Goal: Task Accomplishment & Management: Use online tool/utility

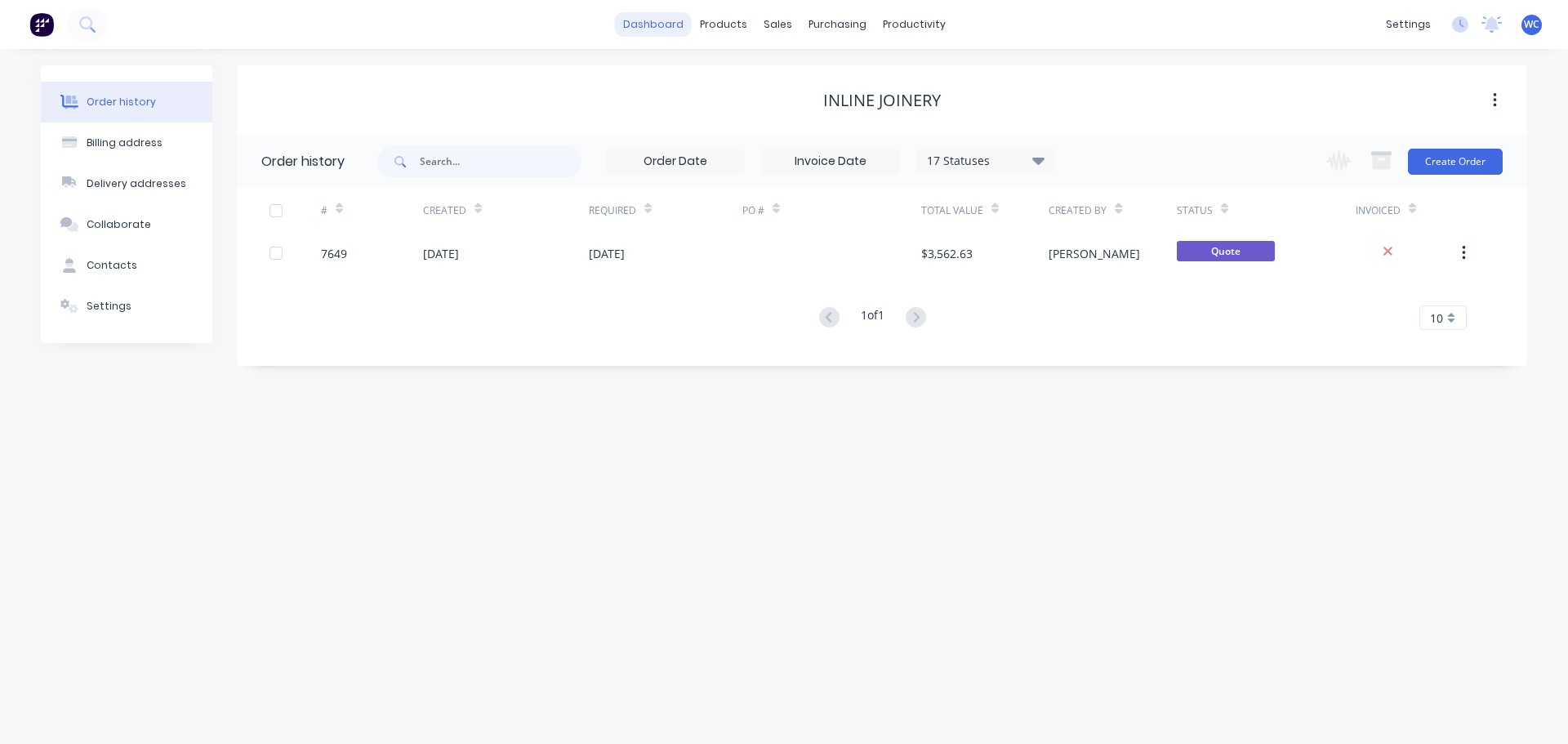
click at [673, 22] on link "dashboard" at bounding box center [653, 24] width 76 height 24
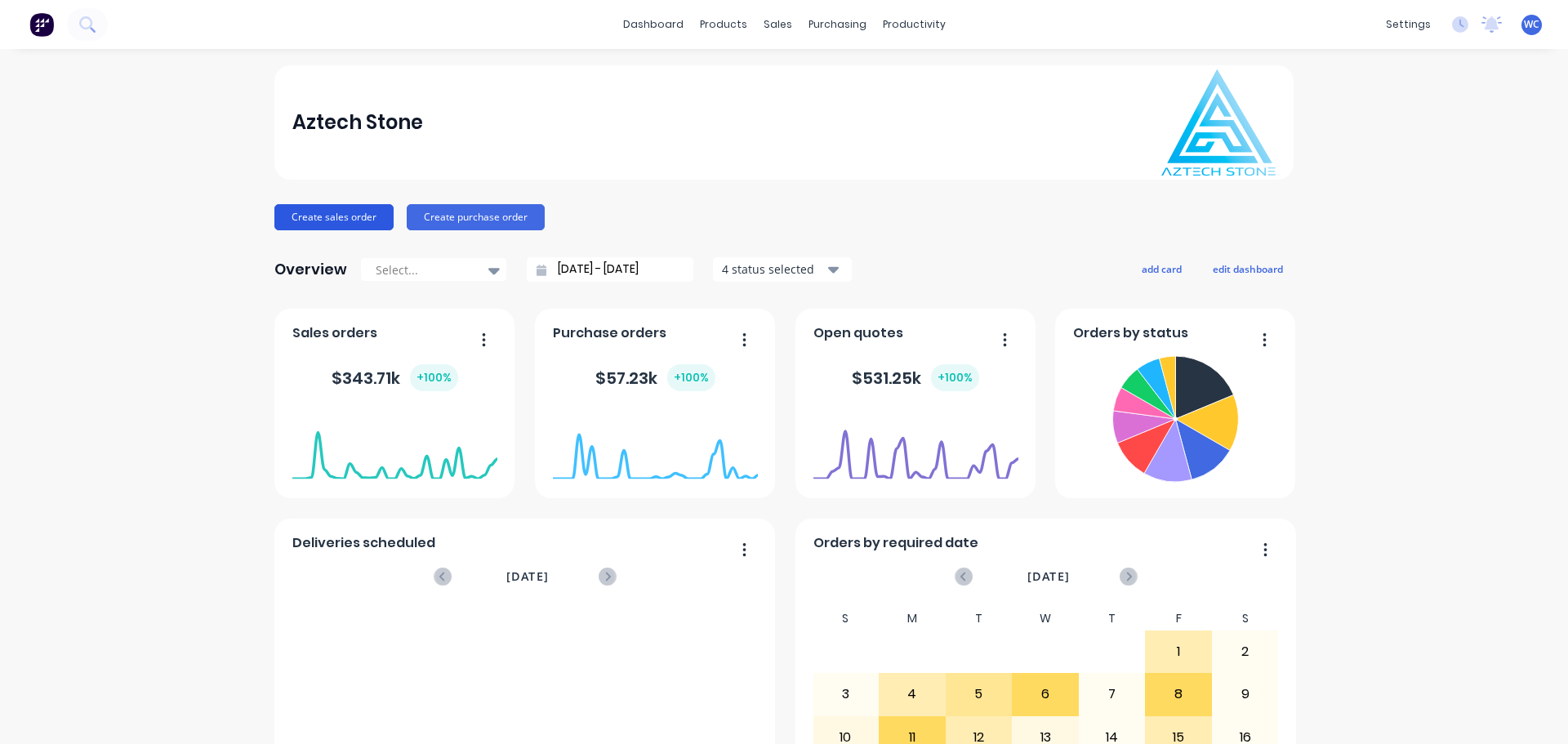
click at [294, 214] on button "Create sales order" at bounding box center [333, 217] width 119 height 26
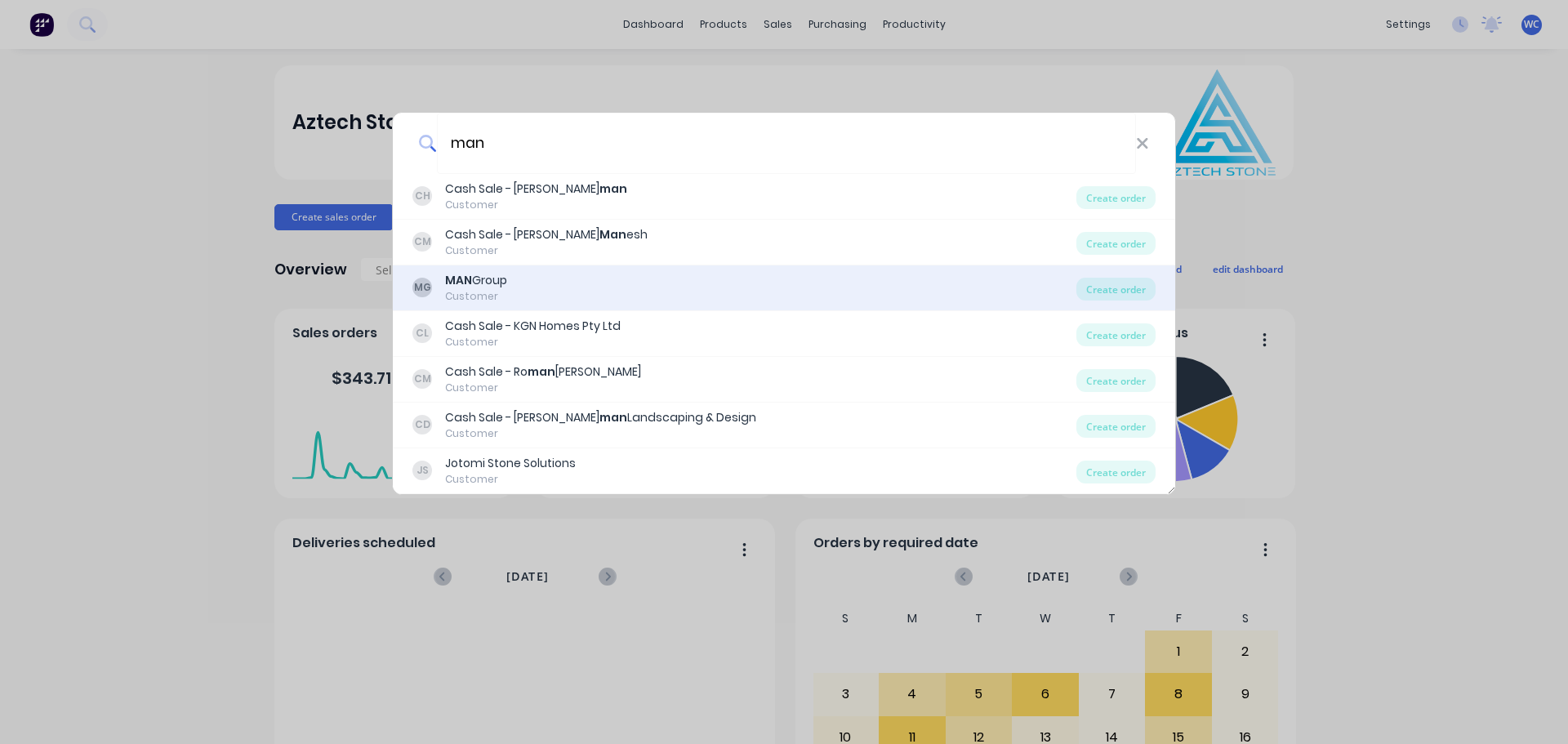
type input "man"
click at [486, 283] on div "MAN Group" at bounding box center [476, 280] width 62 height 17
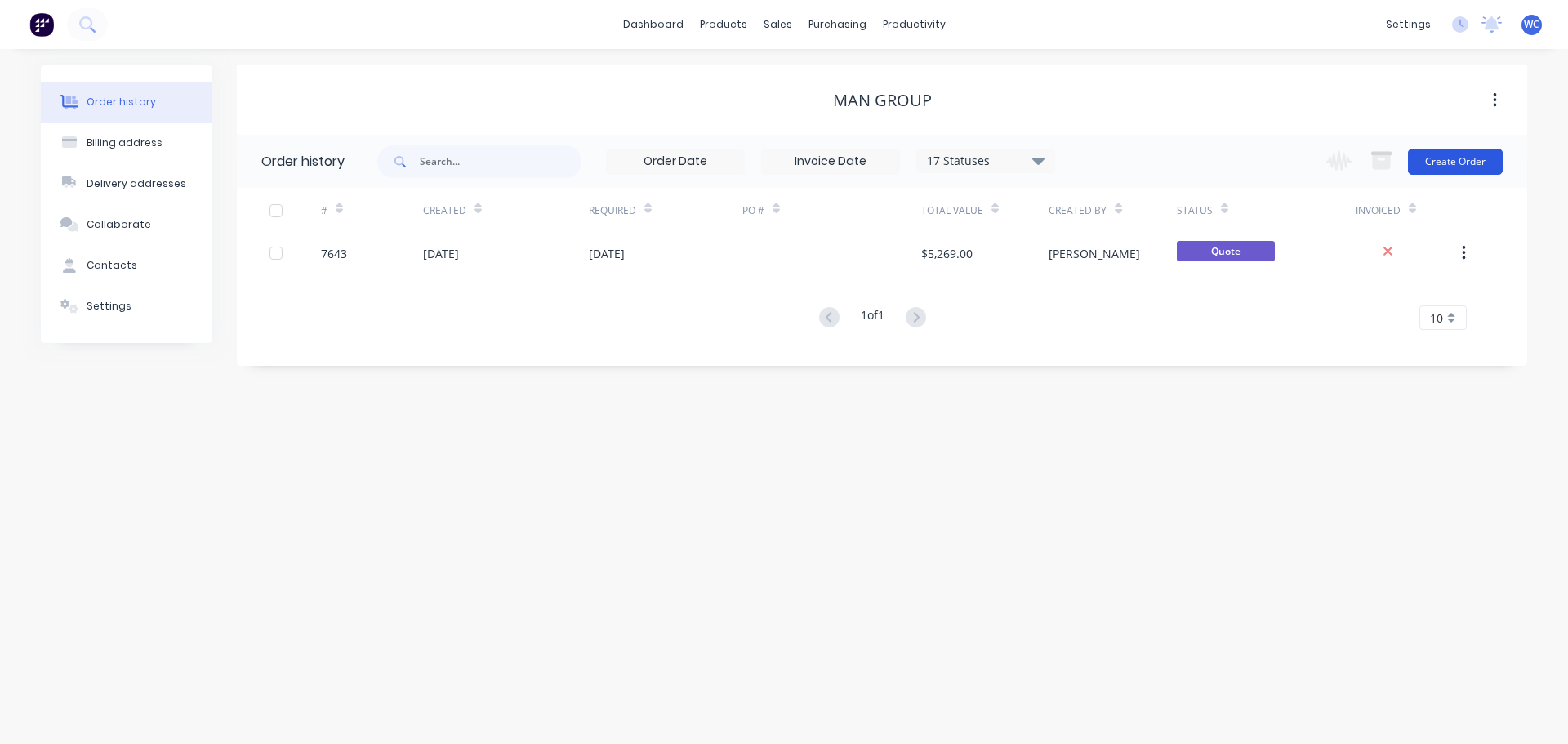
click at [1447, 159] on button "Create Order" at bounding box center [1455, 161] width 95 height 26
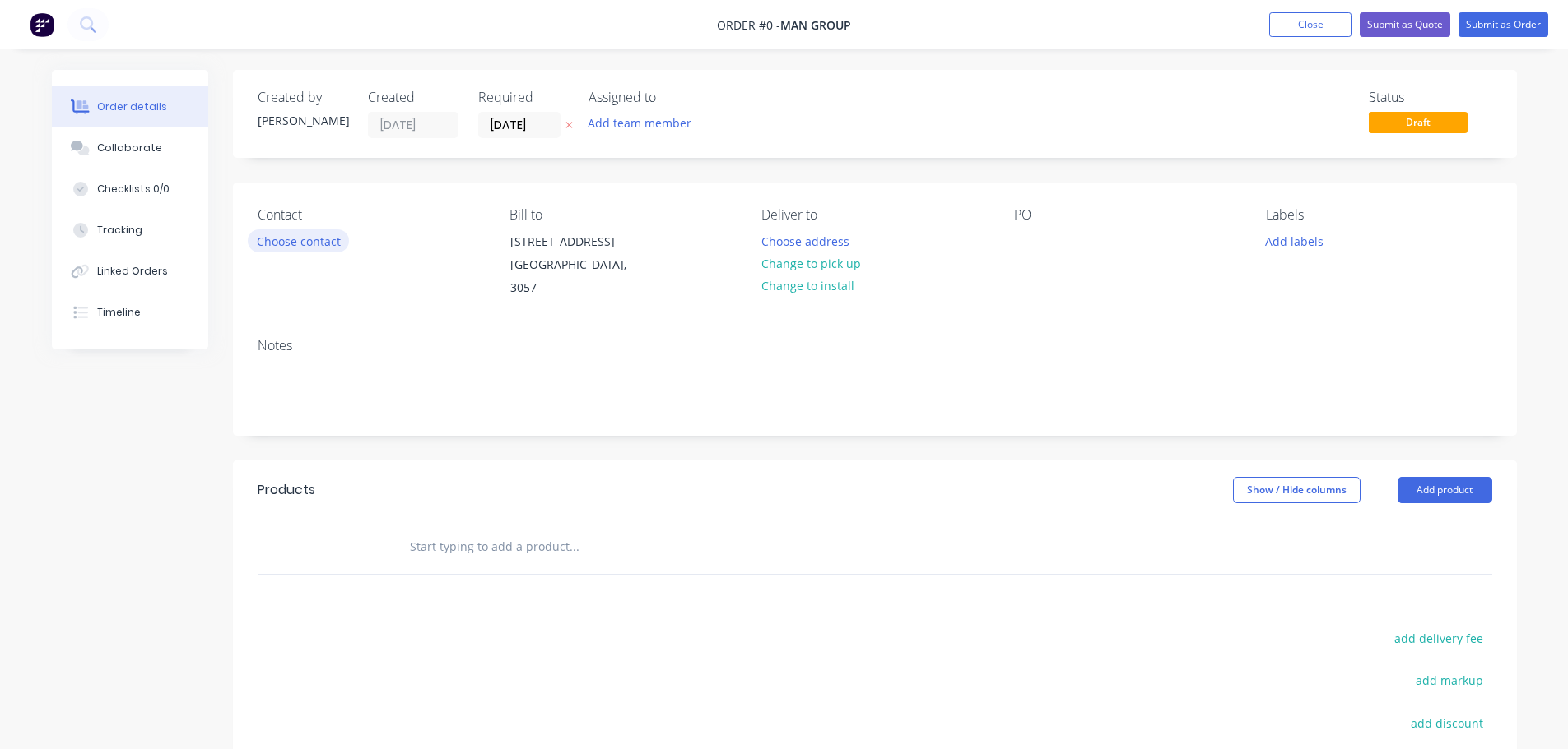
click at [308, 236] on button "Choose contact" at bounding box center [298, 240] width 101 height 22
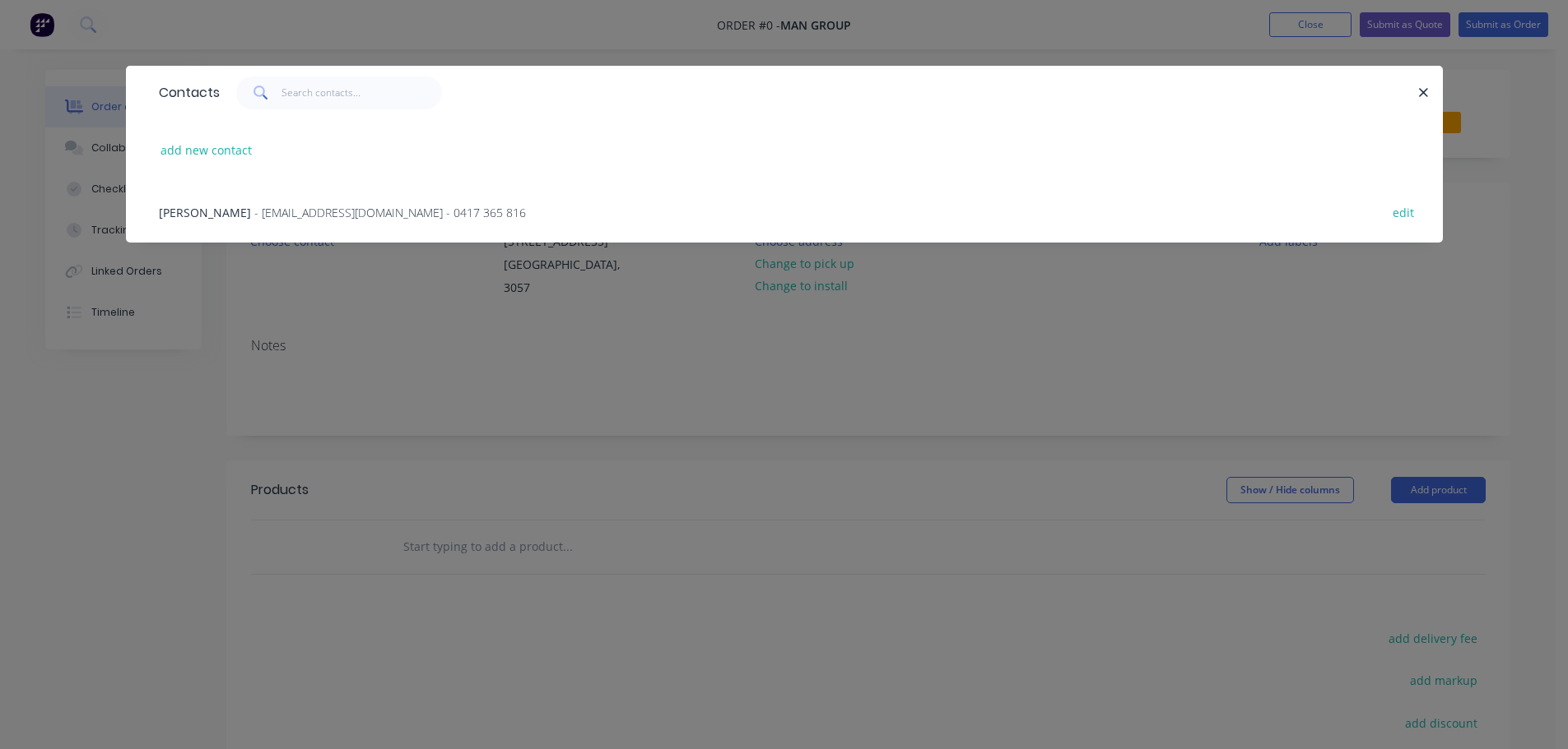
click at [220, 209] on span "[PERSON_NAME]" at bounding box center [205, 212] width 92 height 16
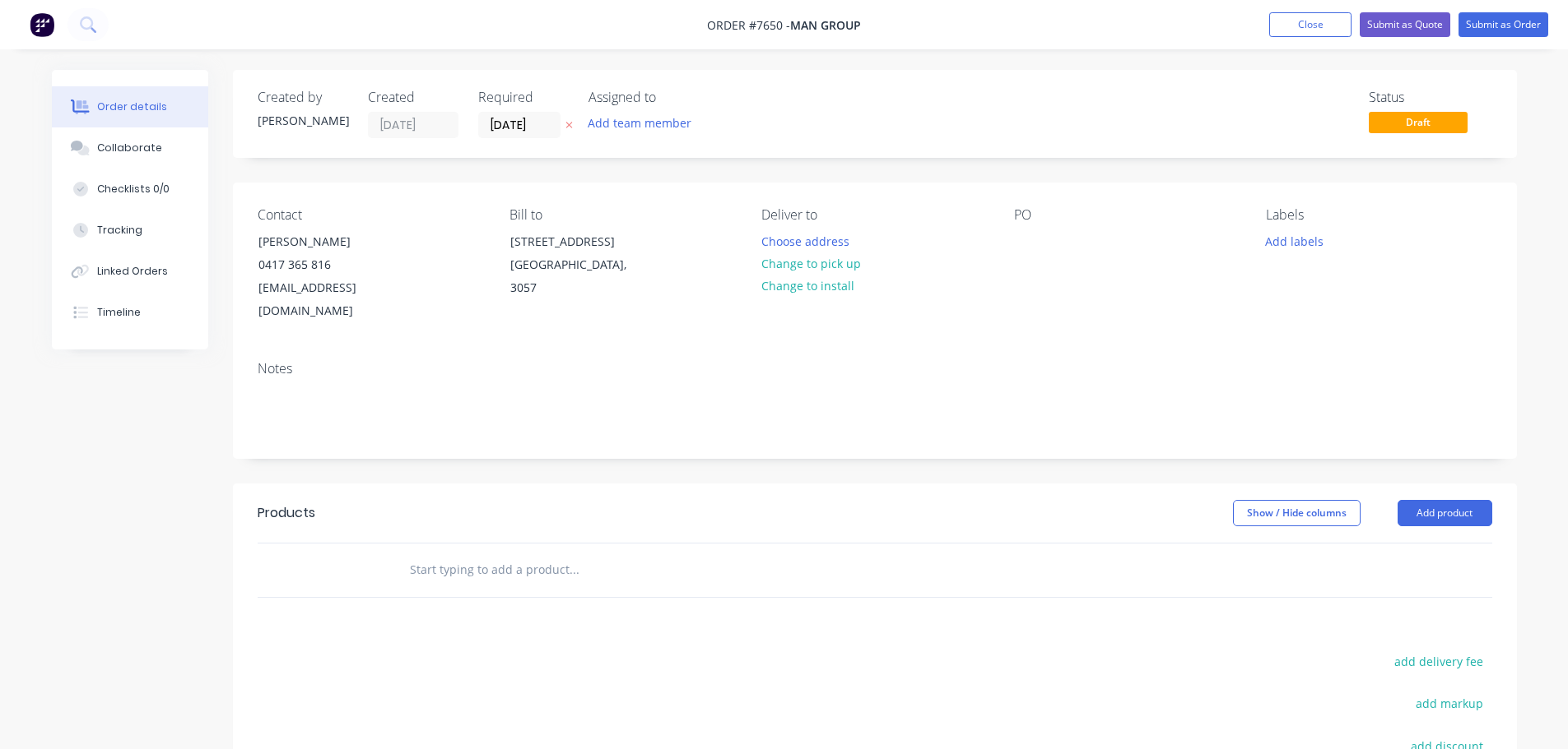
click at [475, 553] on input "text" at bounding box center [574, 570] width 329 height 33
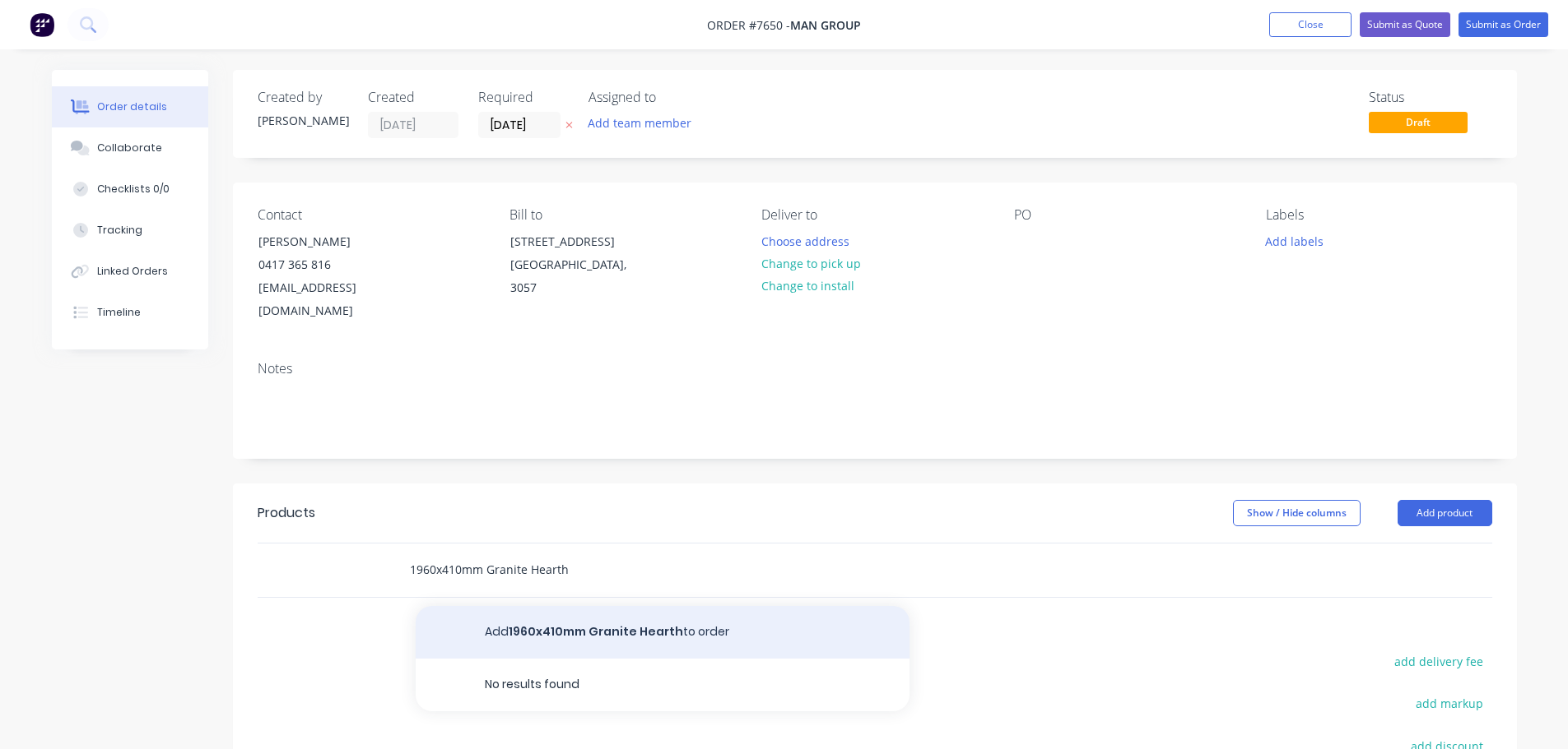
type input "1960x410mm Granite Hearth"
click at [512, 607] on button "Add 1960x410mm Granite Hearth to order" at bounding box center [662, 633] width 494 height 52
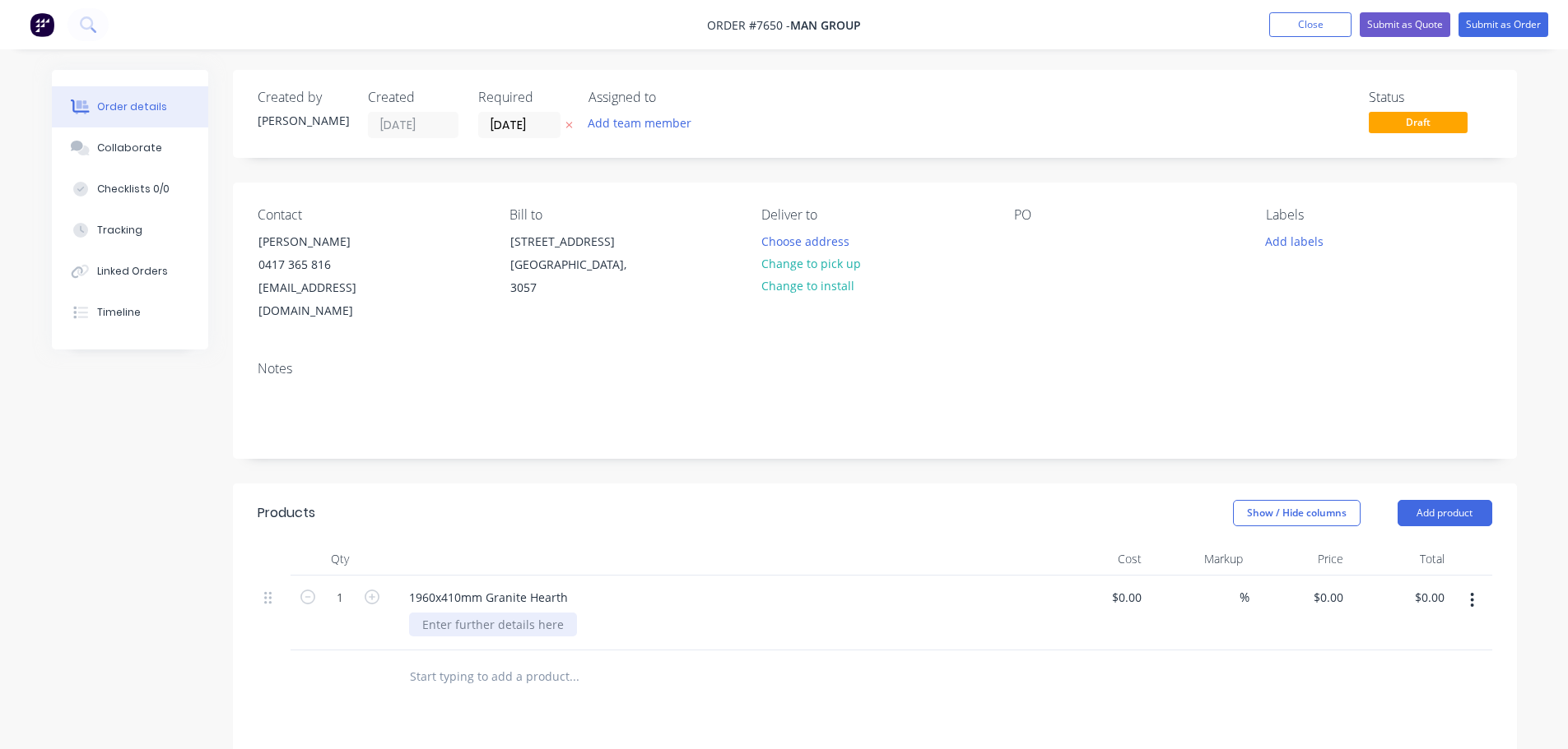
click at [509, 613] on div at bounding box center [493, 624] width 168 height 24
type input "$660.00"
click at [615, 621] on div "Supply & fabricate only Aztech supply 20mm Black Granite" at bounding box center [518, 633] width 218 height 41
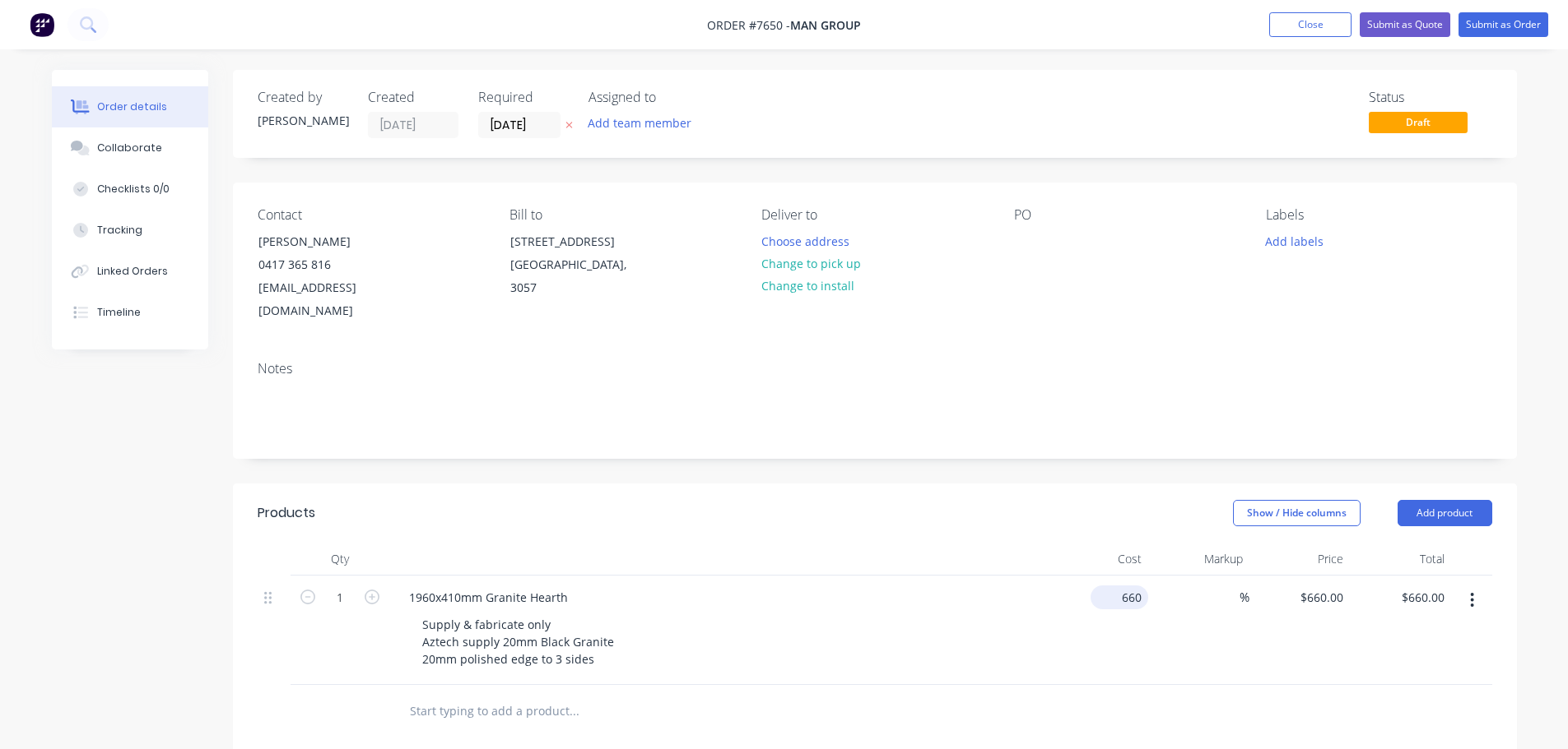
click at [1108, 578] on div "660 $660.00" at bounding box center [1098, 630] width 101 height 109
type input "$650.00"
click at [1392, 15] on button "Submit as Quote" at bounding box center [1405, 24] width 91 height 24
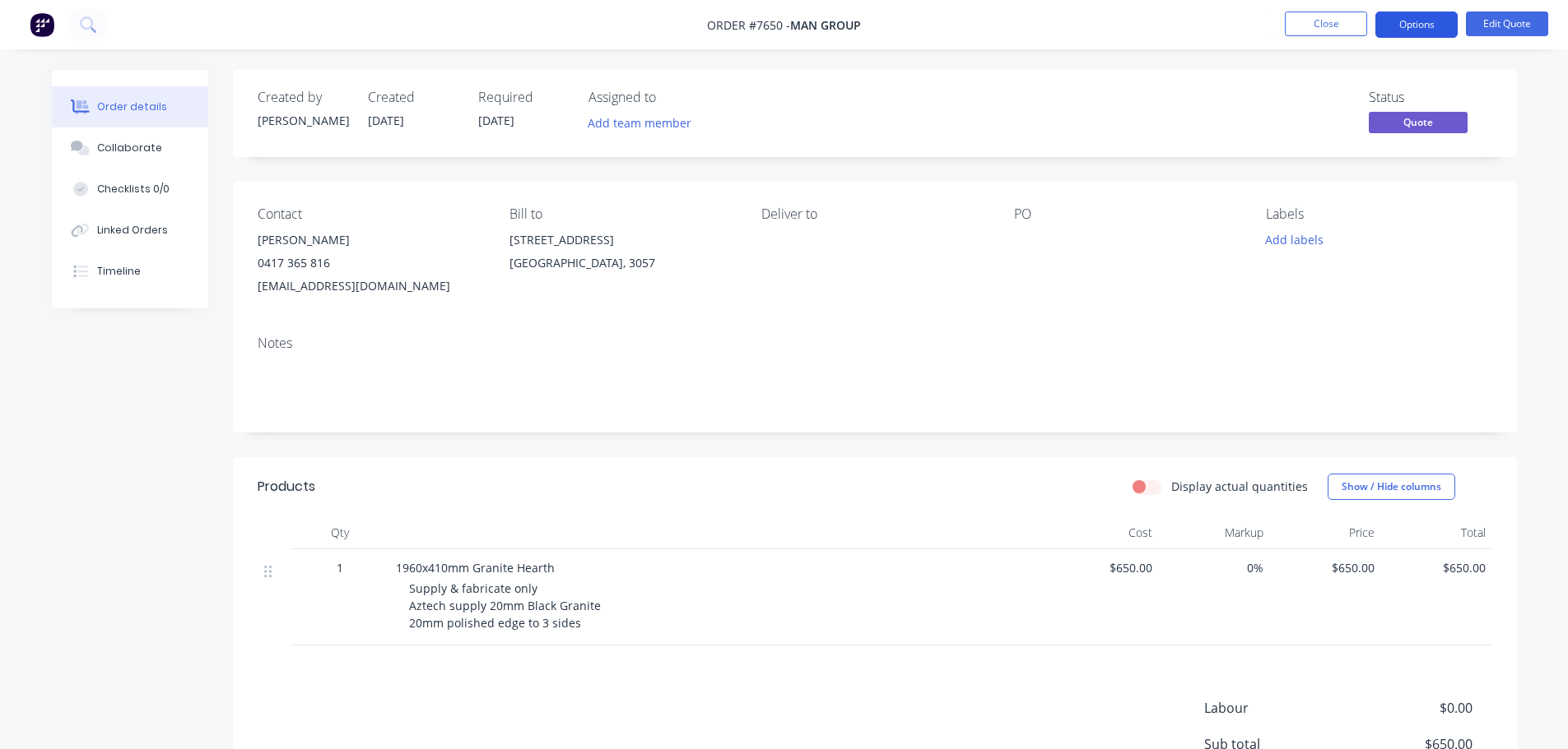
click at [1432, 21] on button "Options" at bounding box center [1417, 24] width 82 height 26
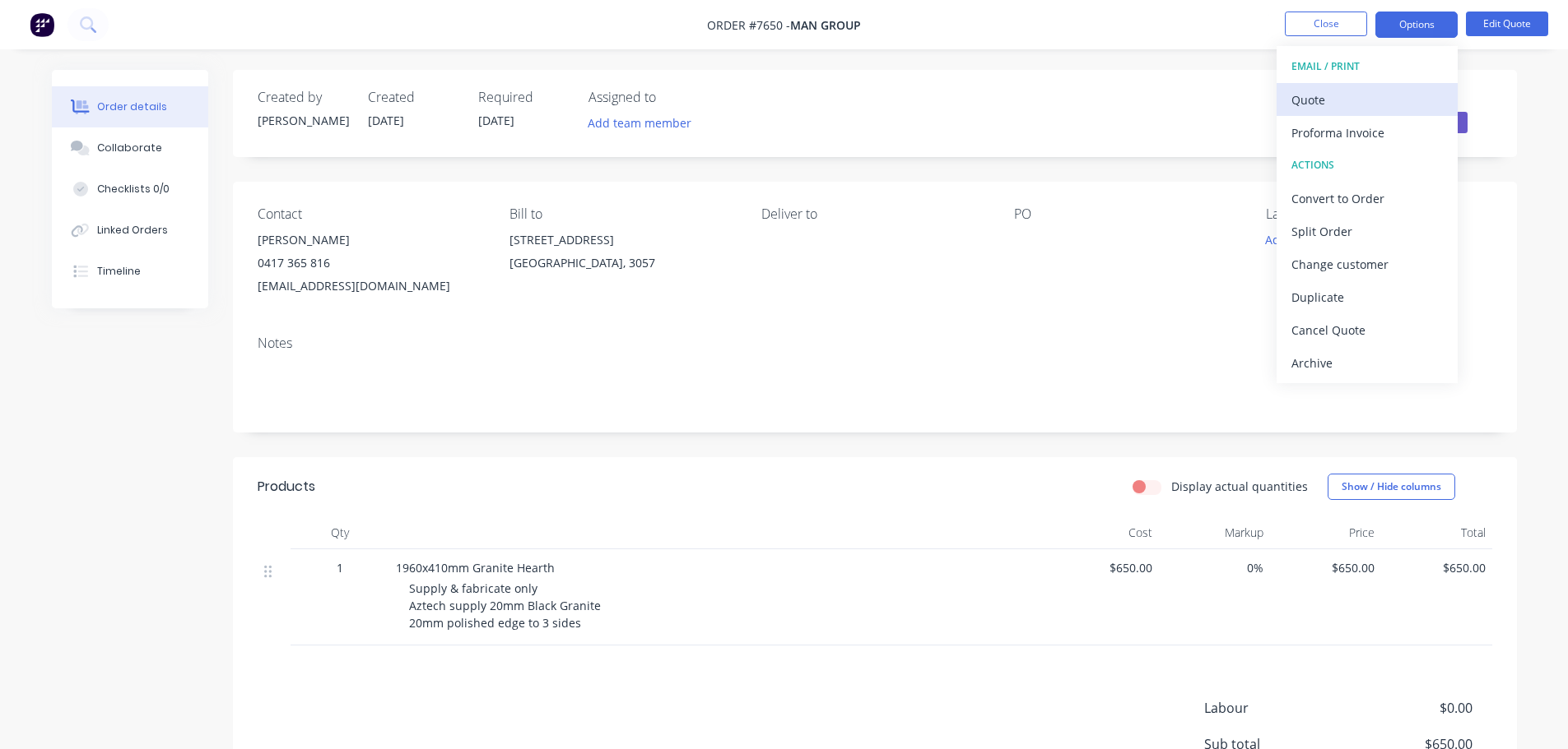
click at [1327, 100] on div "Quote" at bounding box center [1367, 100] width 151 height 24
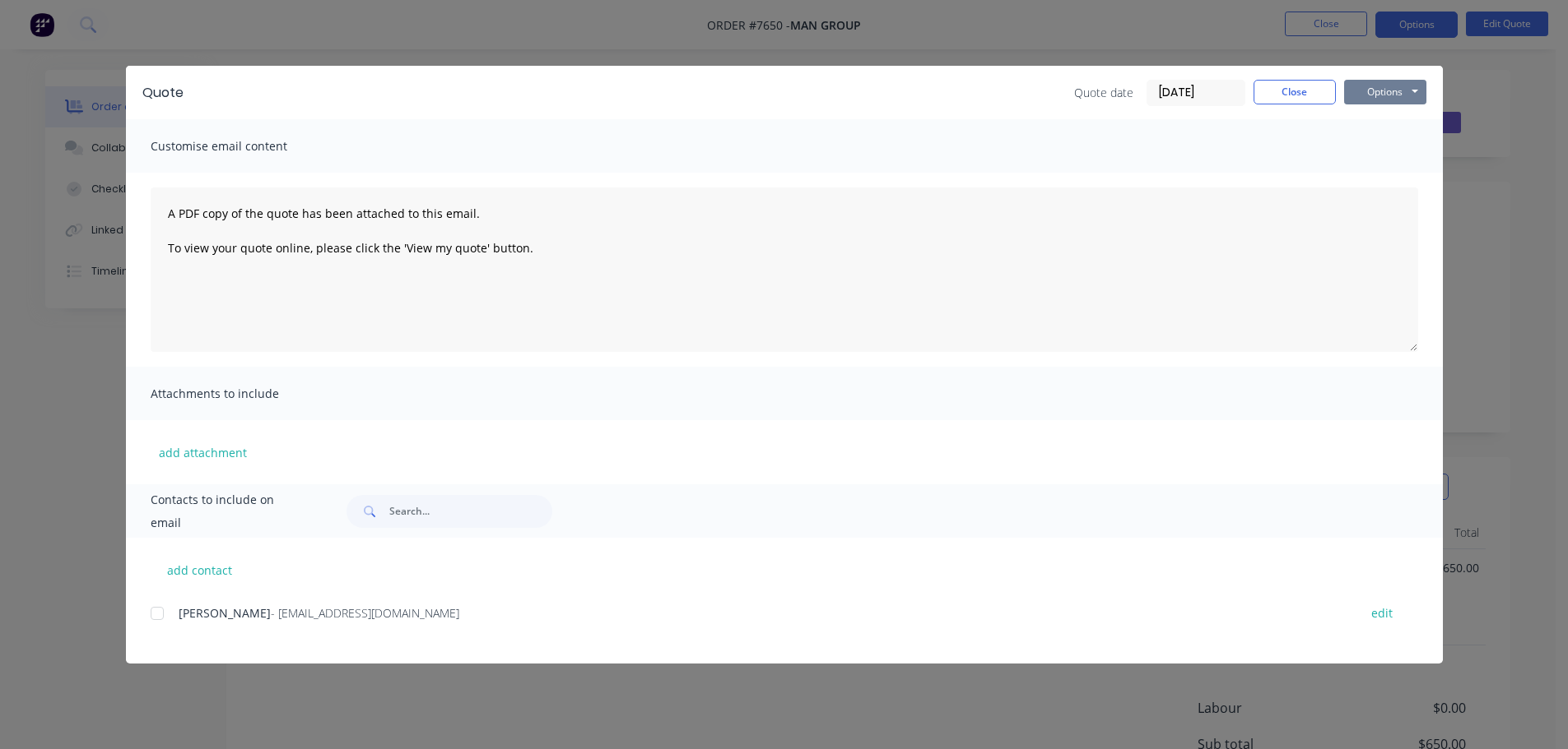
click at [1377, 93] on button "Options" at bounding box center [1385, 92] width 82 height 24
click at [1380, 118] on button "Preview" at bounding box center [1397, 121] width 105 height 27
click at [1308, 90] on button "Close" at bounding box center [1294, 92] width 82 height 24
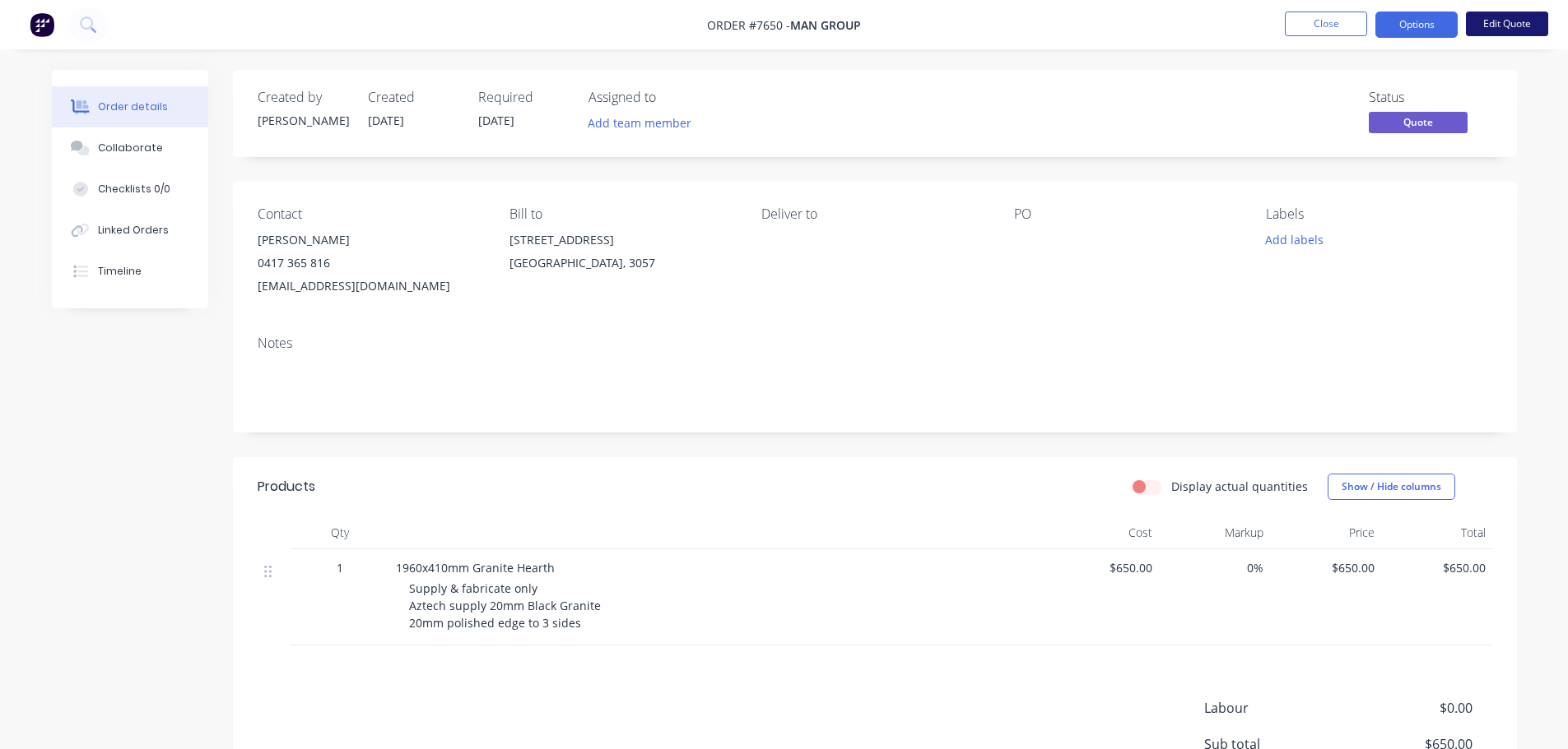
click at [1503, 23] on button "Edit Quote" at bounding box center [1507, 24] width 82 height 24
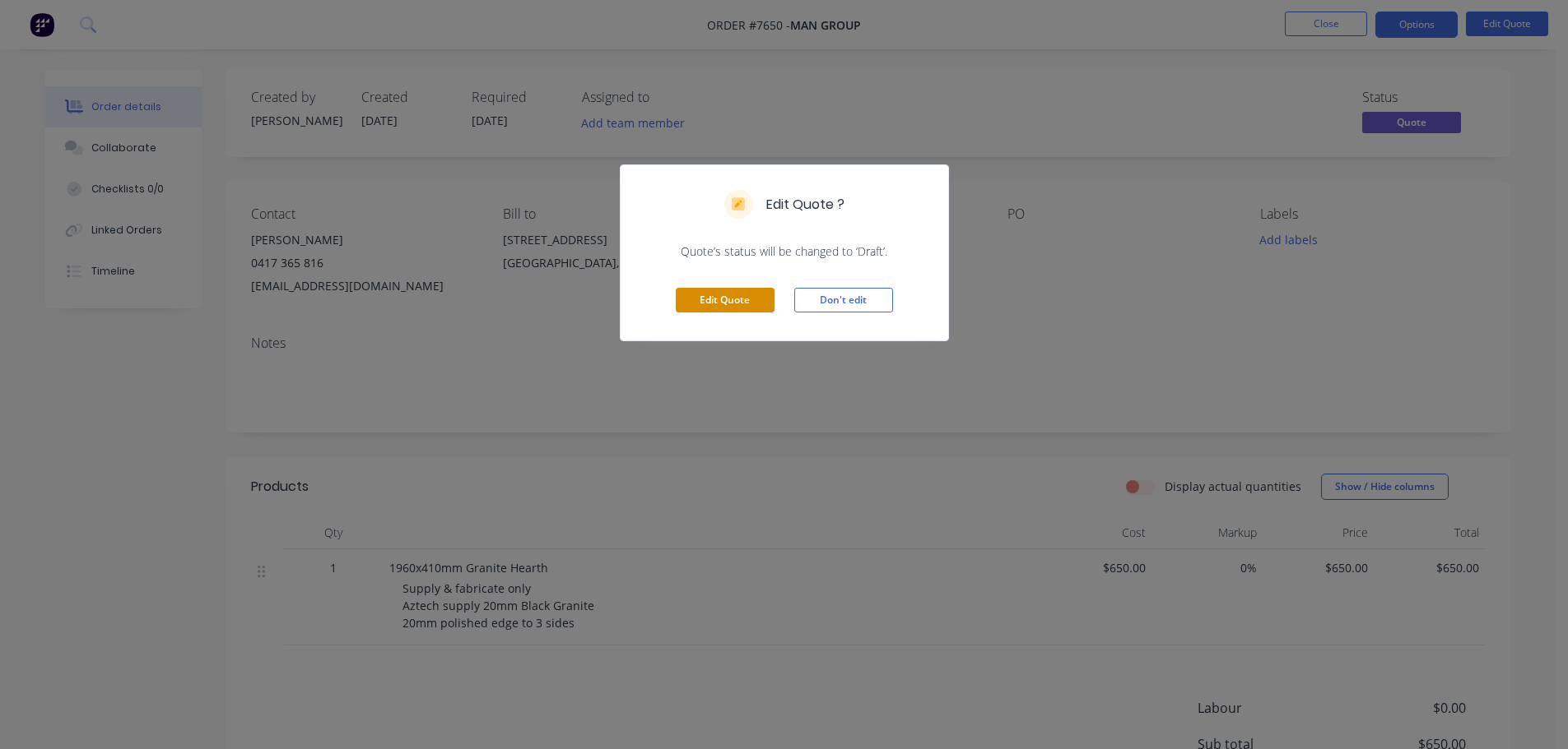
click at [749, 298] on button "Edit Quote" at bounding box center [725, 300] width 99 height 24
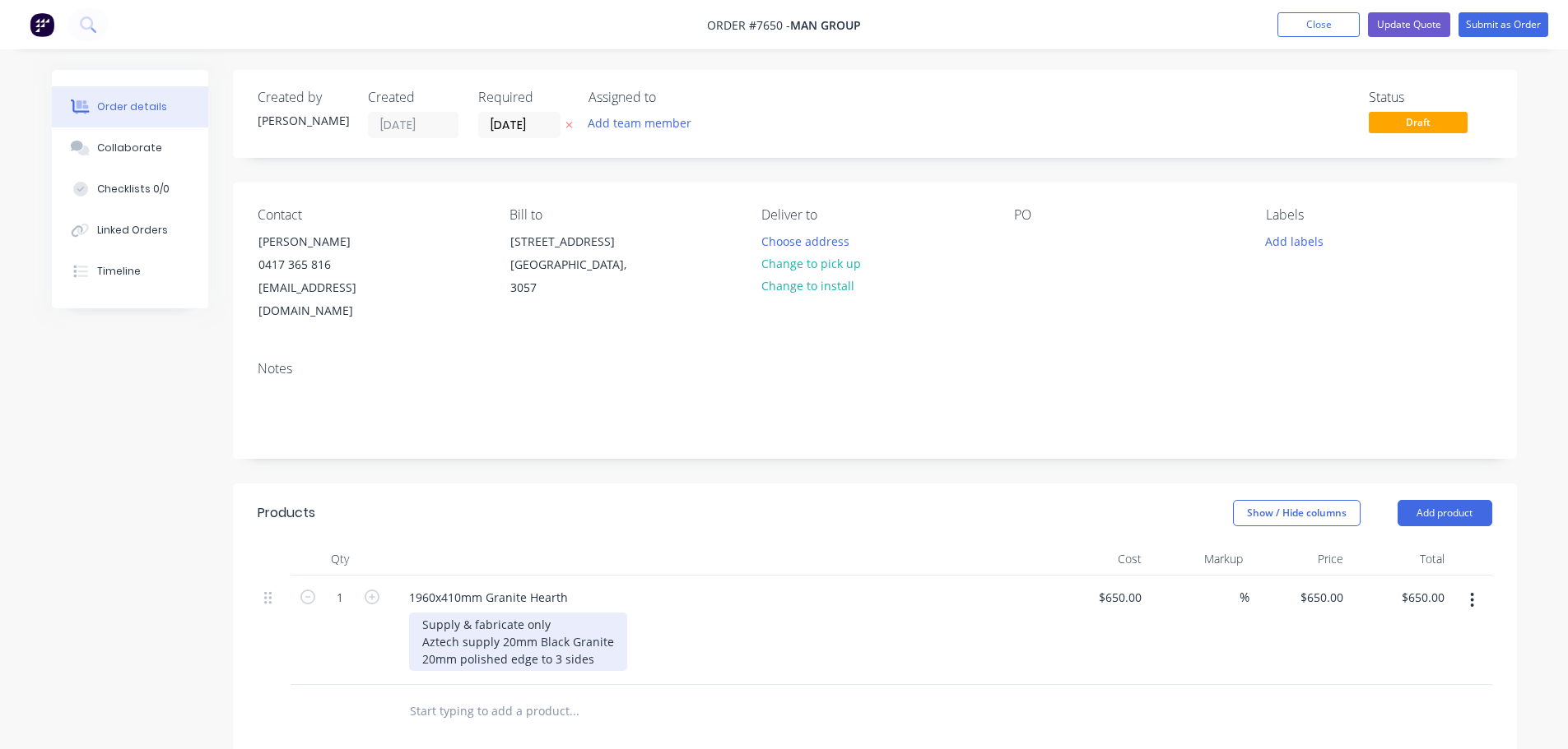
click at [539, 635] on div "Supply & fabricate only Aztech supply 20mm Black Granite 20mm polished edge to …" at bounding box center [518, 642] width 218 height 59
click at [1407, 21] on button "Update Quote" at bounding box center [1409, 24] width 82 height 24
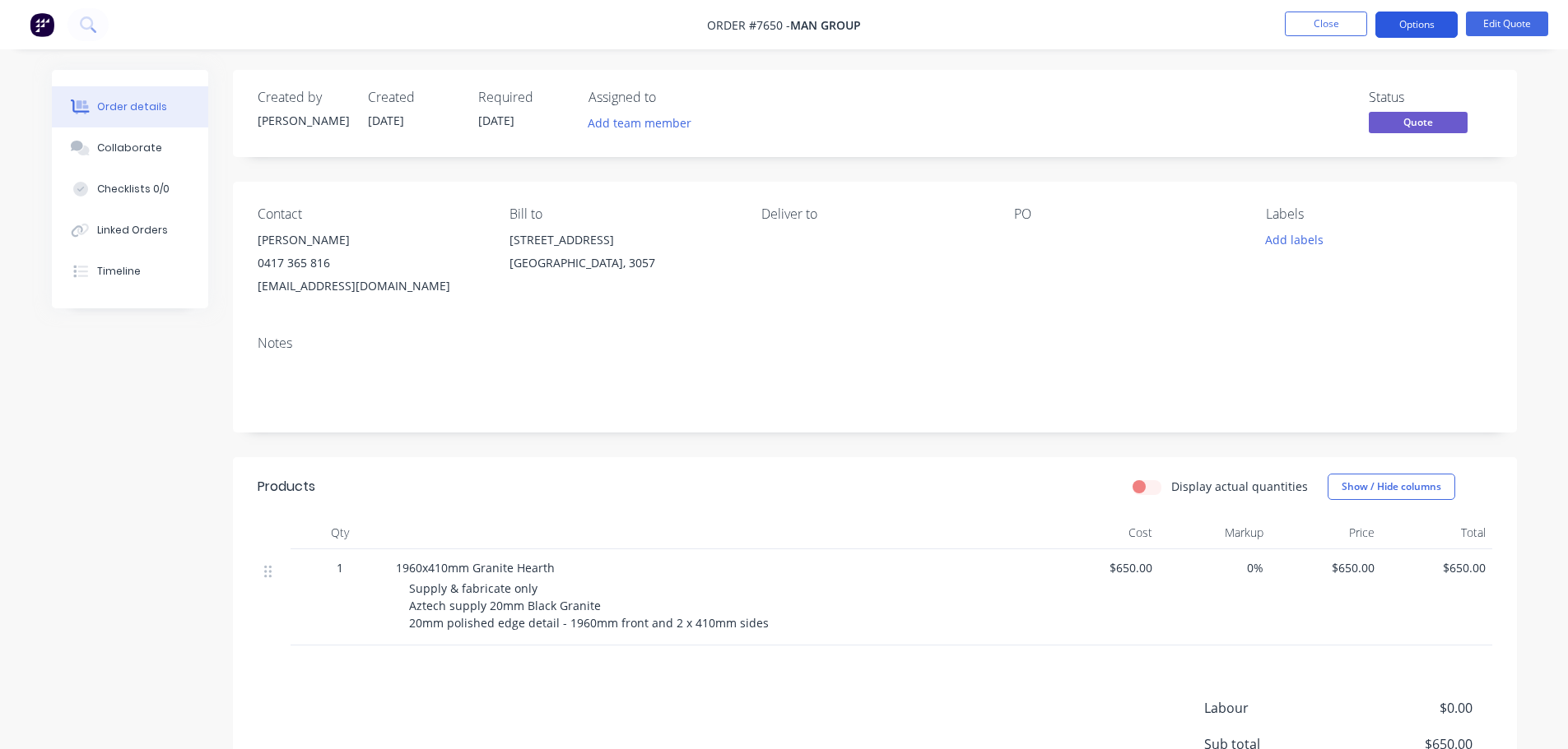
click at [1423, 22] on button "Options" at bounding box center [1417, 24] width 82 height 26
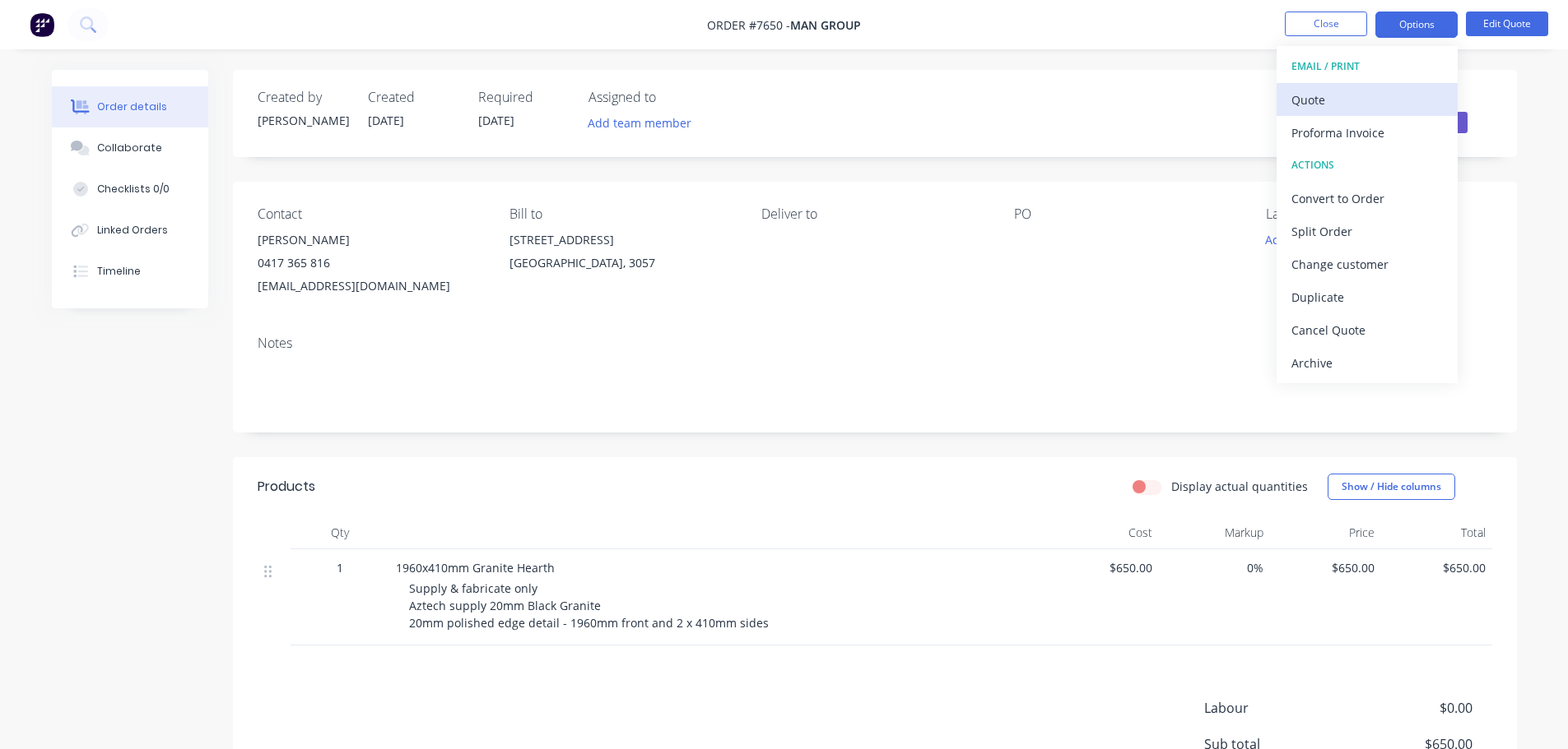
click at [1300, 92] on div "Quote" at bounding box center [1367, 100] width 151 height 24
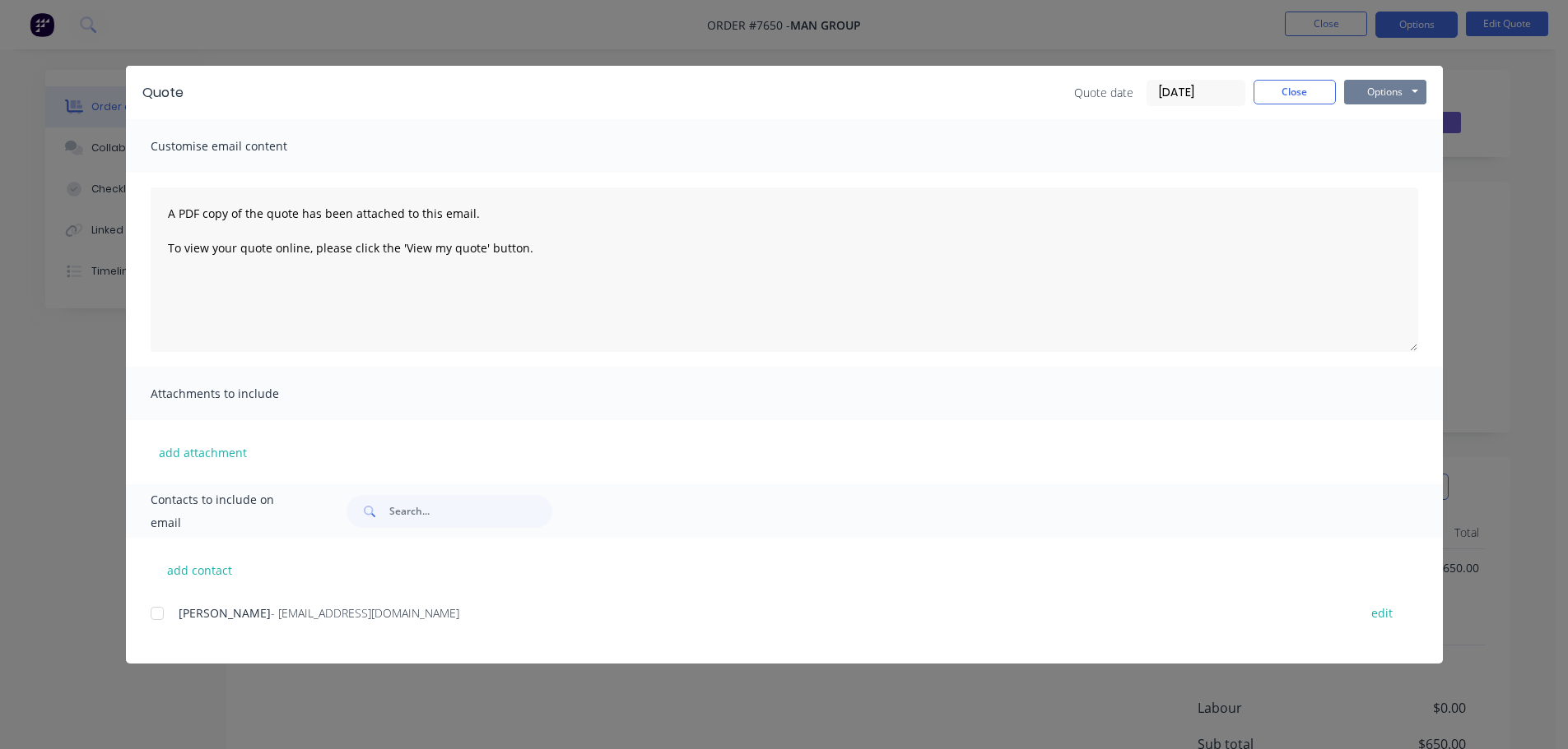
click at [1384, 91] on button "Options" at bounding box center [1385, 92] width 82 height 24
click at [1376, 114] on button "Preview" at bounding box center [1397, 121] width 105 height 27
click at [1308, 89] on button "Close" at bounding box center [1294, 92] width 82 height 24
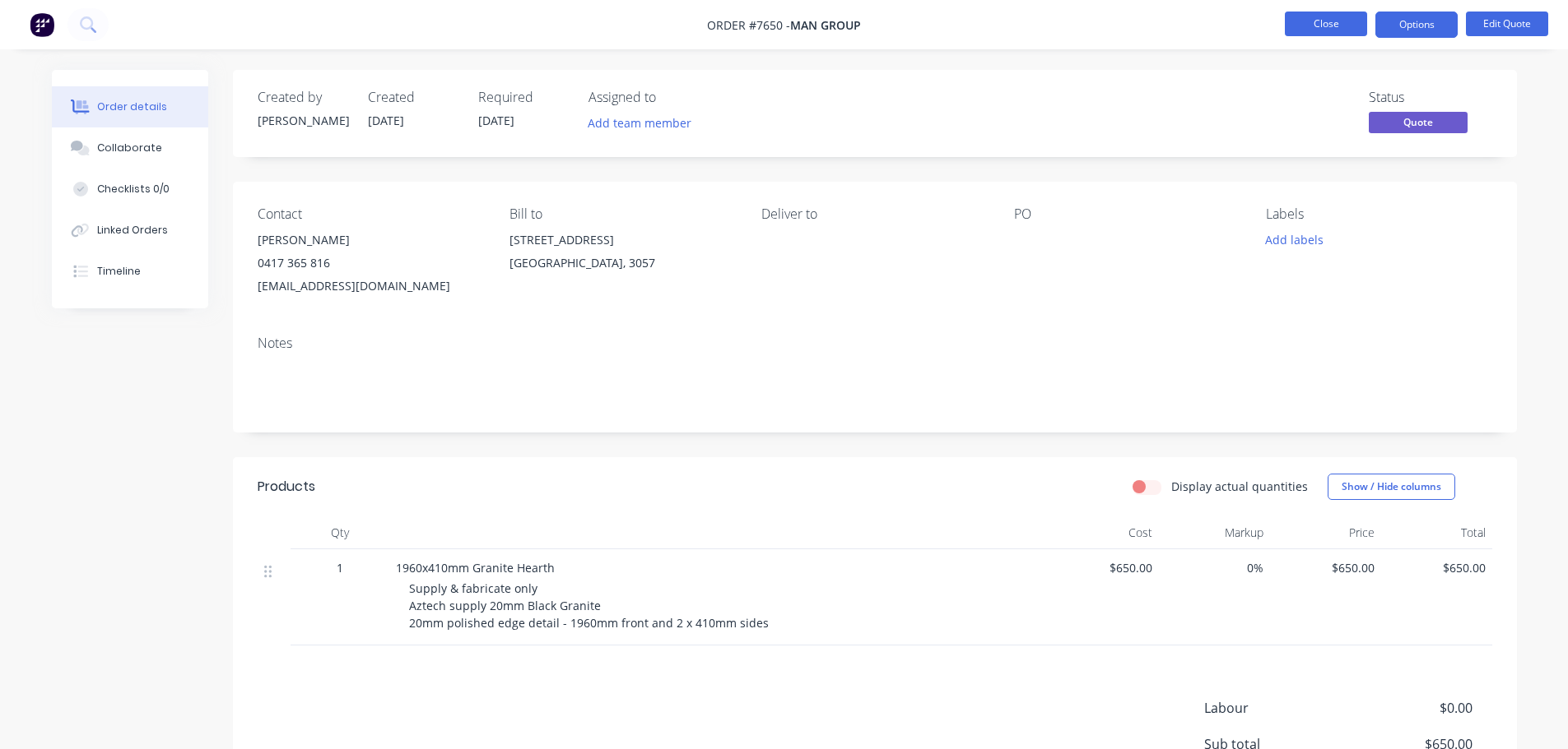
click at [1334, 21] on button "Close" at bounding box center [1326, 24] width 82 height 24
